Goal: Task Accomplishment & Management: Manage account settings

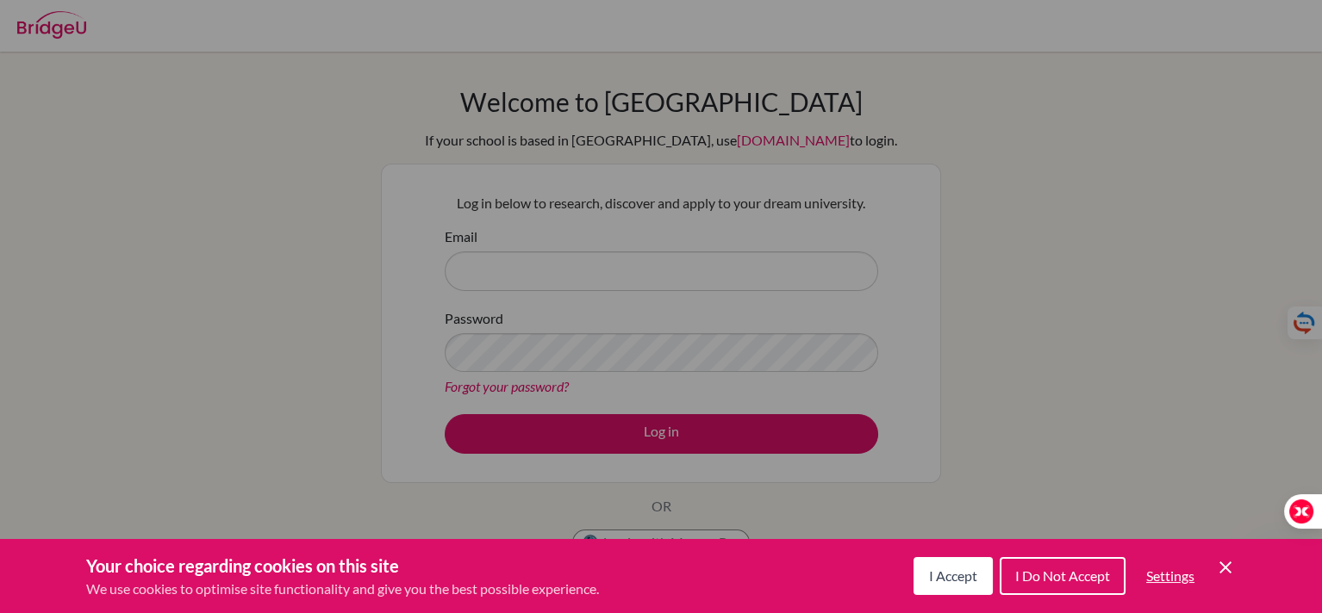
click at [743, 292] on div "Cookie Preferences" at bounding box center [661, 306] width 1322 height 613
click at [963, 585] on button "I Accept" at bounding box center [952, 576] width 79 height 38
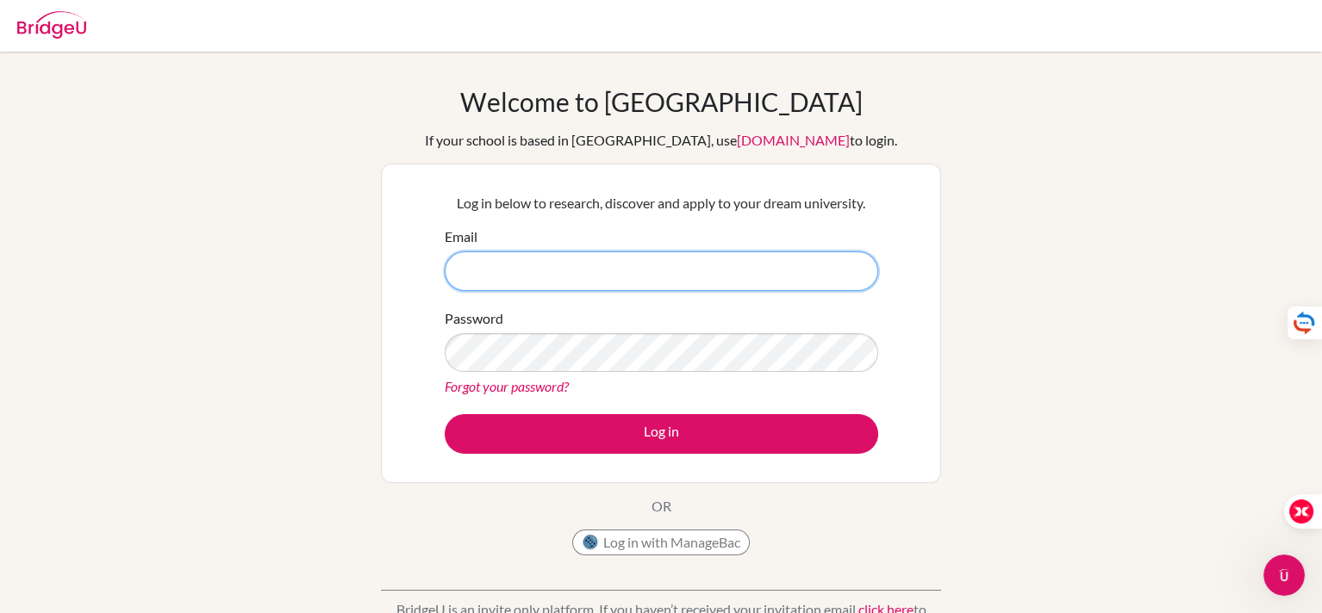
click at [700, 264] on input "Email" at bounding box center [661, 272] width 433 height 40
type input "[EMAIL_ADDRESS][DOMAIN_NAME]"
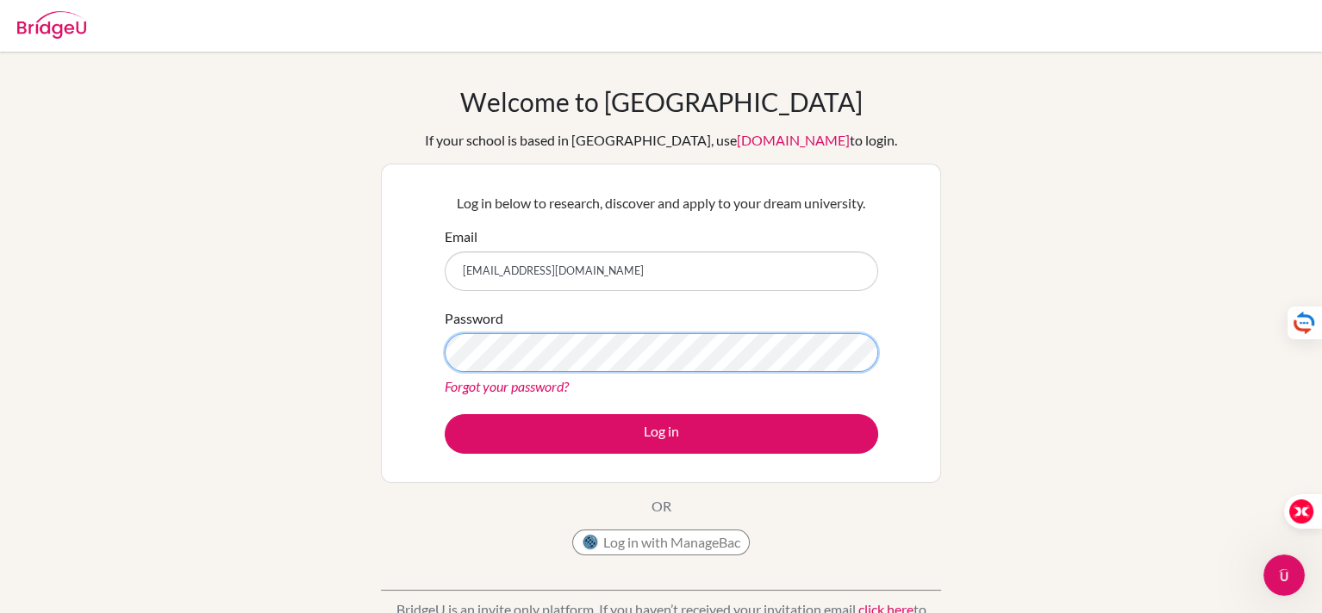
click at [445, 414] on button "Log in" at bounding box center [661, 434] width 433 height 40
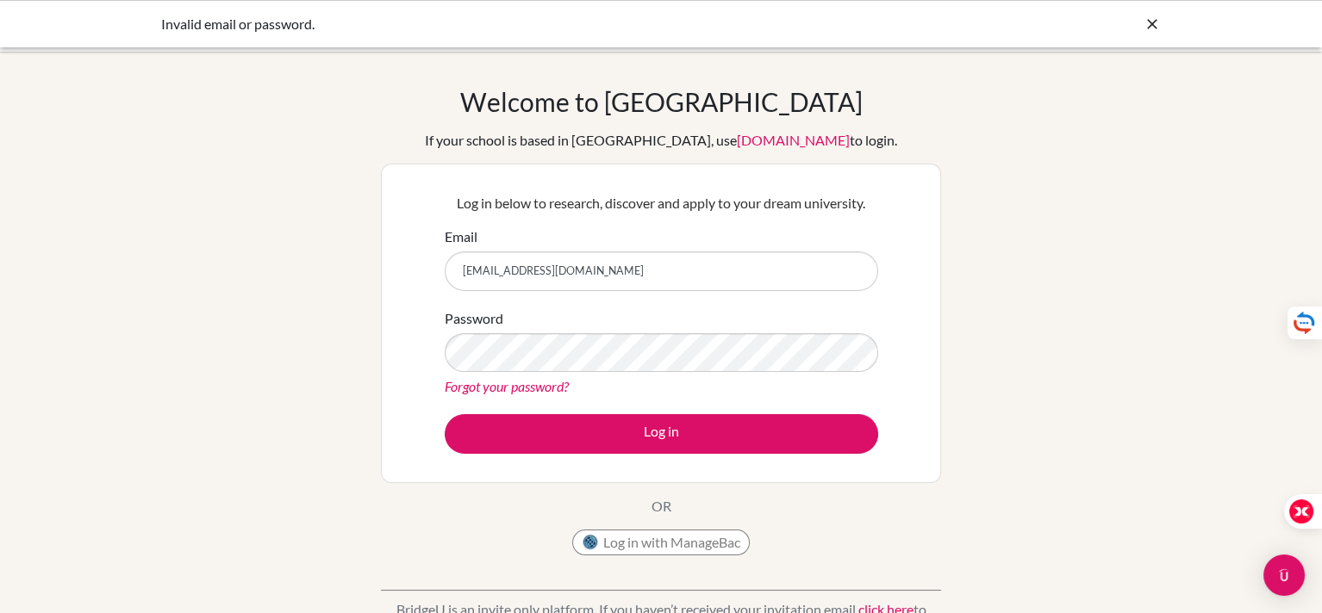
click at [1153, 17] on icon at bounding box center [1151, 24] width 17 height 17
